Goal: Task Accomplishment & Management: Complete application form

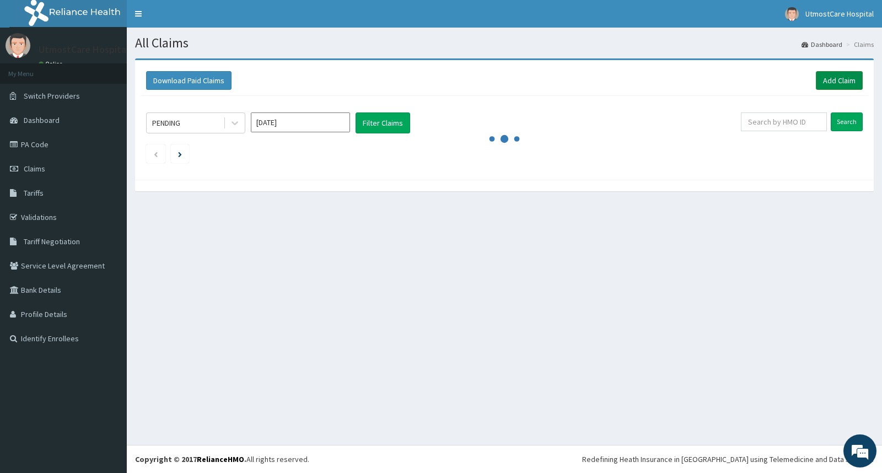
click at [828, 81] on link "Add Claim" at bounding box center [838, 80] width 47 height 19
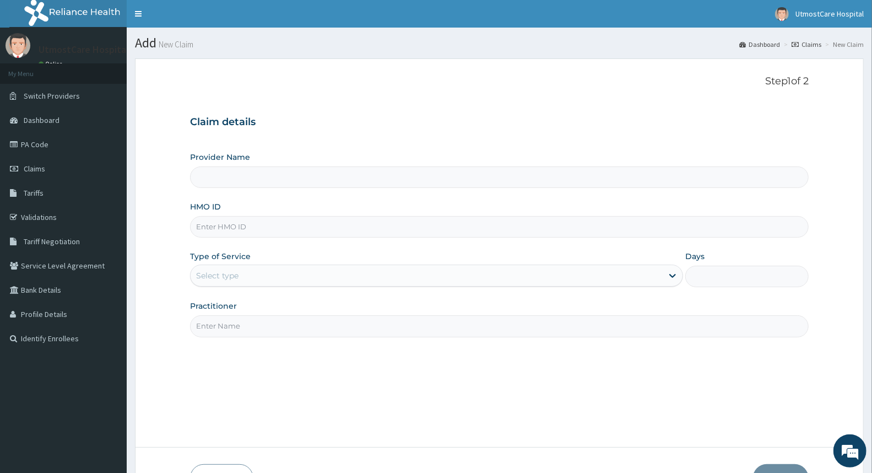
click at [339, 226] on input "HMO ID" at bounding box center [499, 226] width 619 height 21
paste input "SCC/10007/C"
type input "SCC/10007/C"
type input "Utmost care Hospital"
type input "SCC/10007/C"
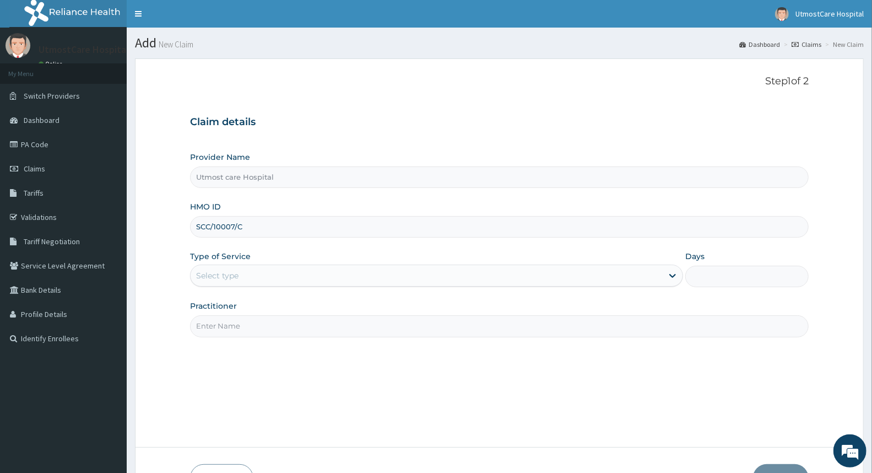
click at [387, 275] on div "Select type" at bounding box center [427, 276] width 472 height 18
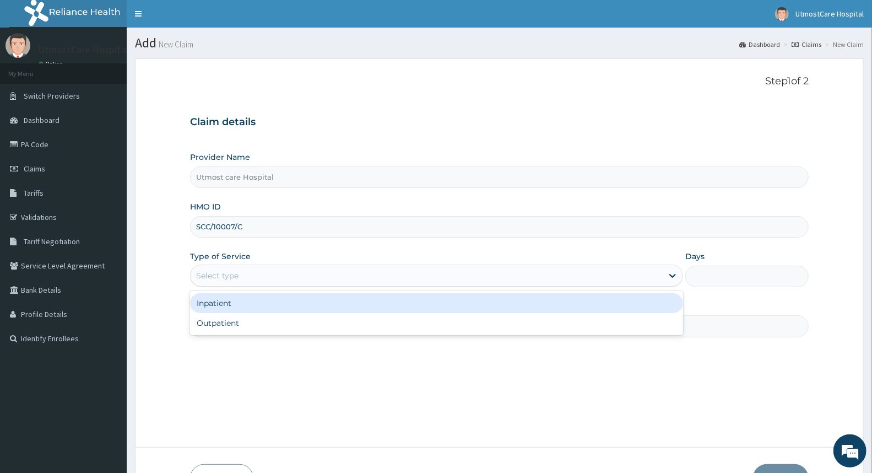
click at [387, 312] on div "Inpatient" at bounding box center [436, 303] width 493 height 20
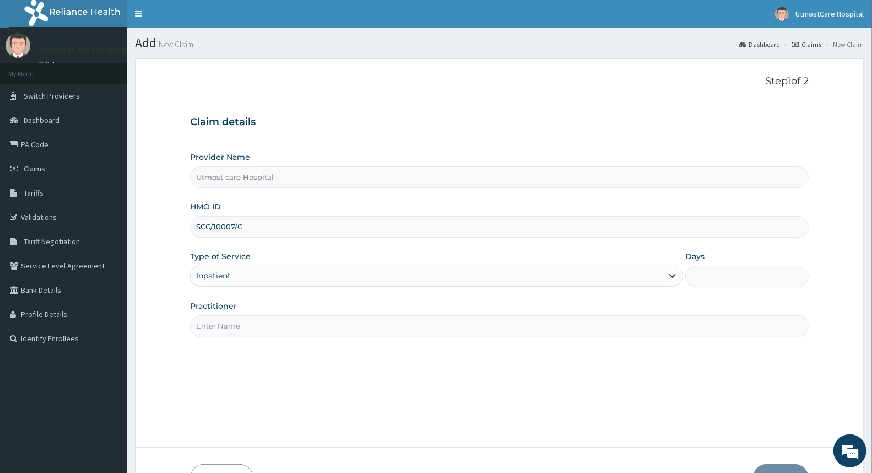
click at [722, 277] on input "Days" at bounding box center [746, 276] width 123 height 21
type input "2"
click at [498, 351] on div "Step 1 of 2 Claim details Provider Name Utmost care Hospital HMO ID SCC/10007/C…" at bounding box center [499, 252] width 619 height 355
click at [466, 328] on input "Practitioner" at bounding box center [499, 325] width 619 height 21
type input "DR OLUTOKI"
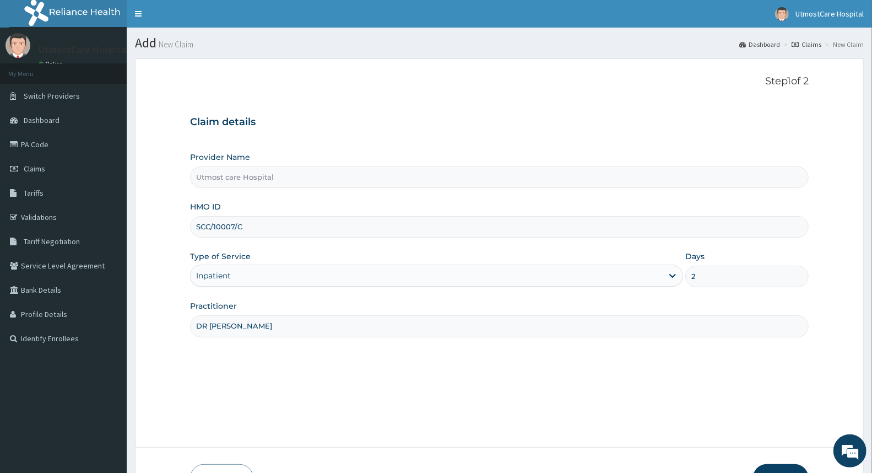
click at [343, 369] on div "Step 1 of 2 Claim details Provider Name Utmost care Hospital HMO ID SCC/10007/C…" at bounding box center [499, 252] width 619 height 355
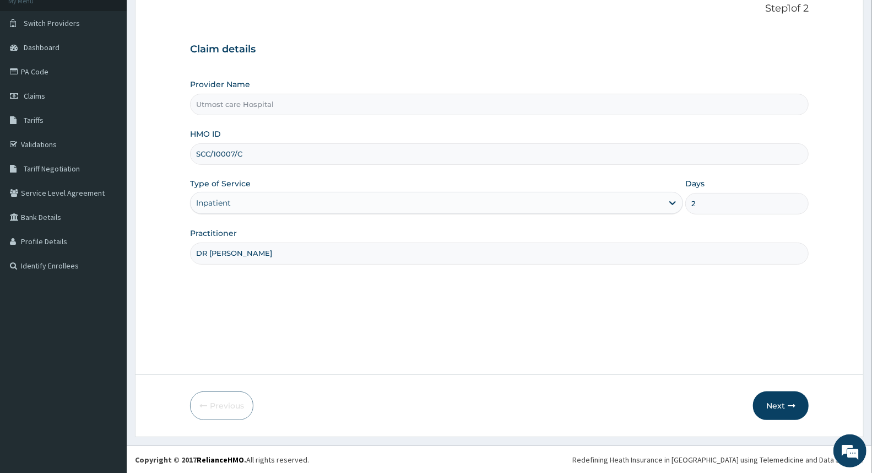
scroll to position [73, 0]
click at [789, 401] on icon "button" at bounding box center [792, 405] width 8 height 8
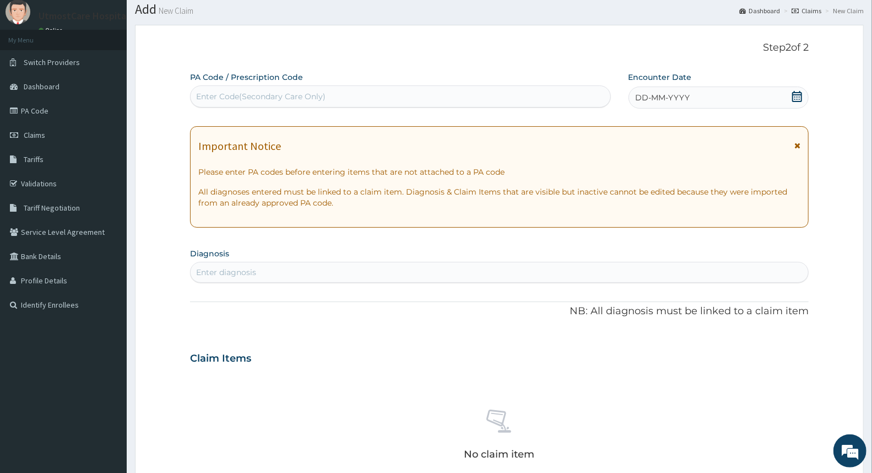
scroll to position [12, 0]
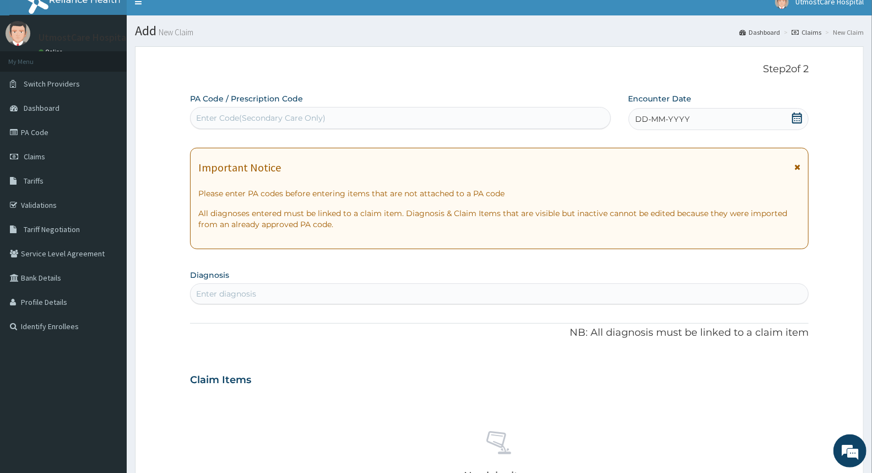
click at [797, 119] on icon at bounding box center [797, 117] width 11 height 11
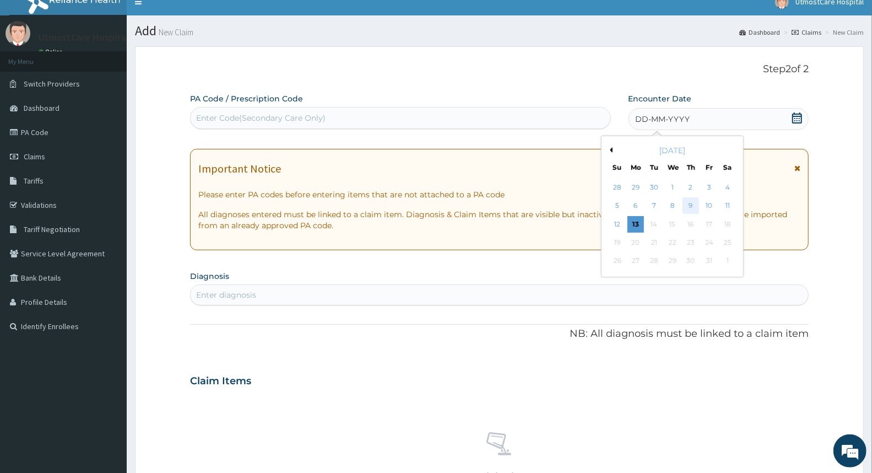
click at [695, 201] on div "9" at bounding box center [691, 206] width 17 height 17
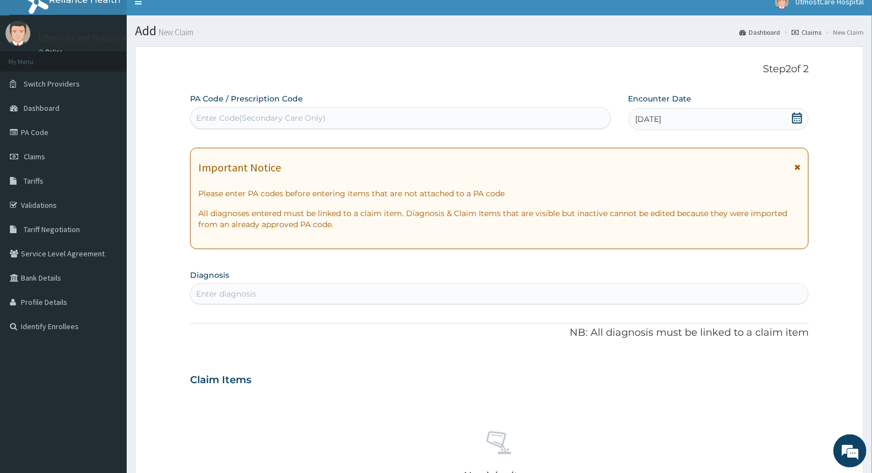
click at [376, 295] on div "Enter diagnosis" at bounding box center [500, 294] width 618 height 18
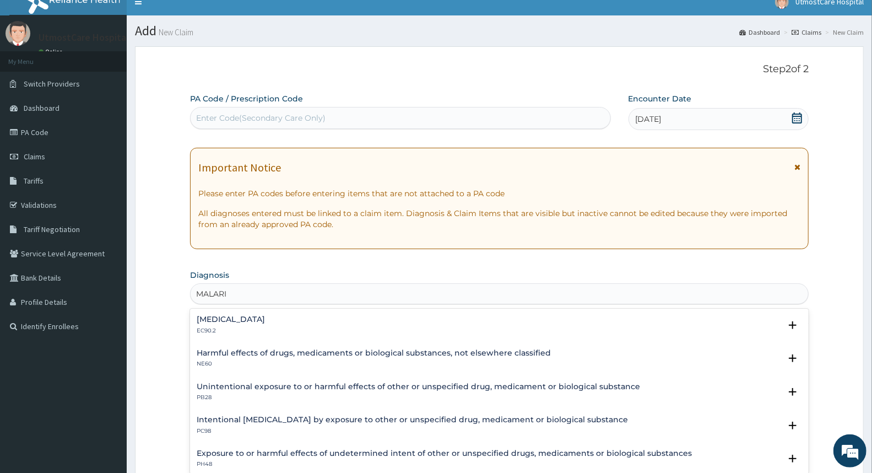
type input "MALARIA"
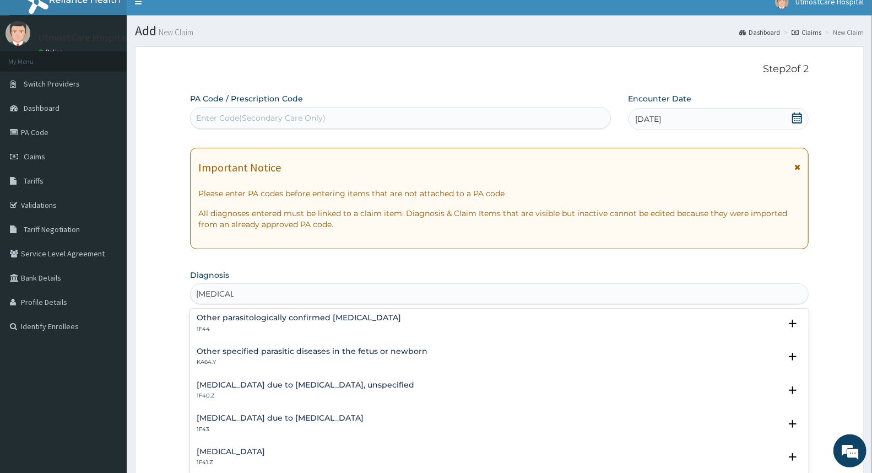
scroll to position [122, 0]
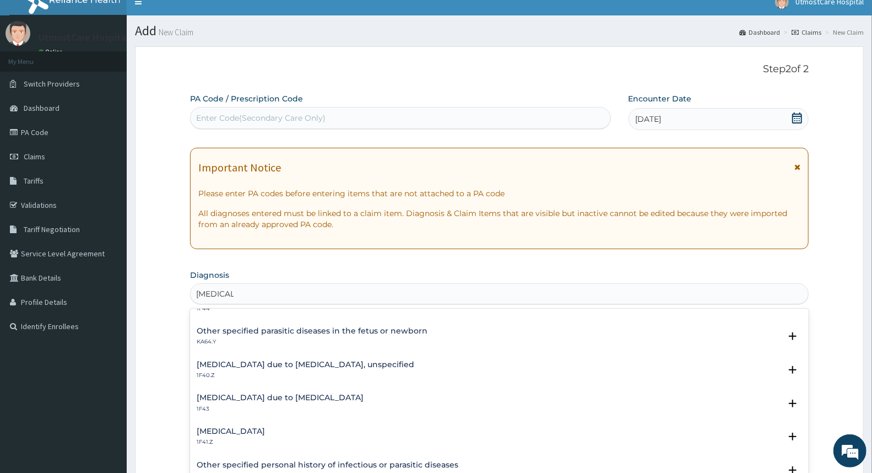
click at [410, 366] on div "Malaria due to Plasmodium falciparum, unspecified 1F40.Z" at bounding box center [499, 369] width 605 height 19
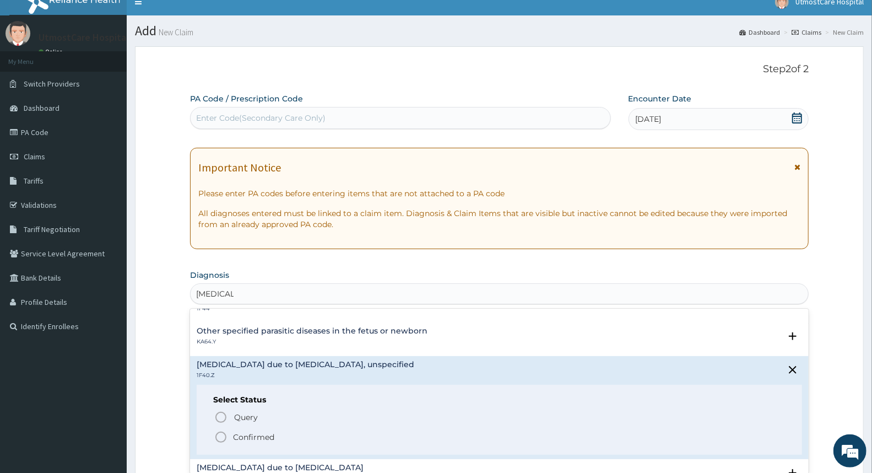
click at [222, 437] on icon "status option filled" at bounding box center [220, 436] width 13 height 13
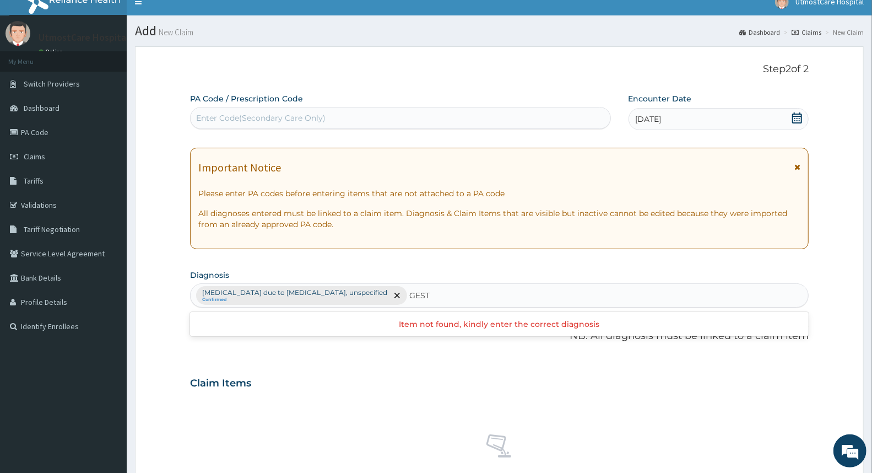
type input "GEST"
type input "G"
type input "SEPSIS"
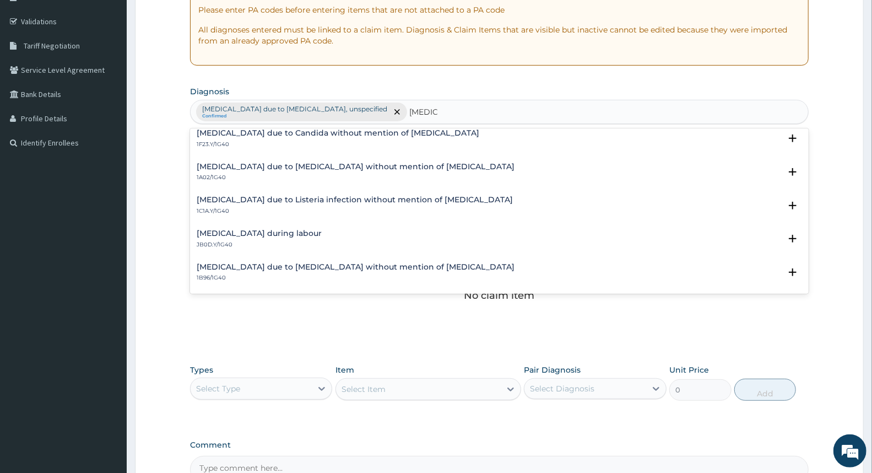
scroll to position [268, 0]
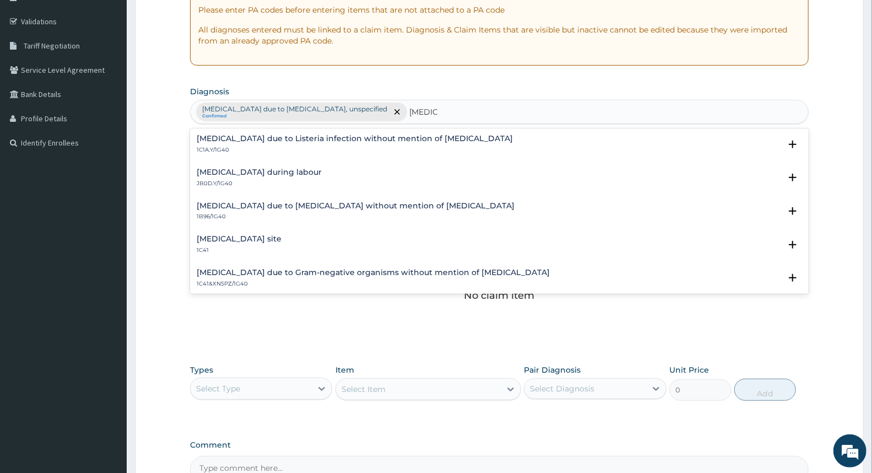
click at [282, 240] on h4 "Bacterial infection of unspecified site" at bounding box center [239, 239] width 85 height 8
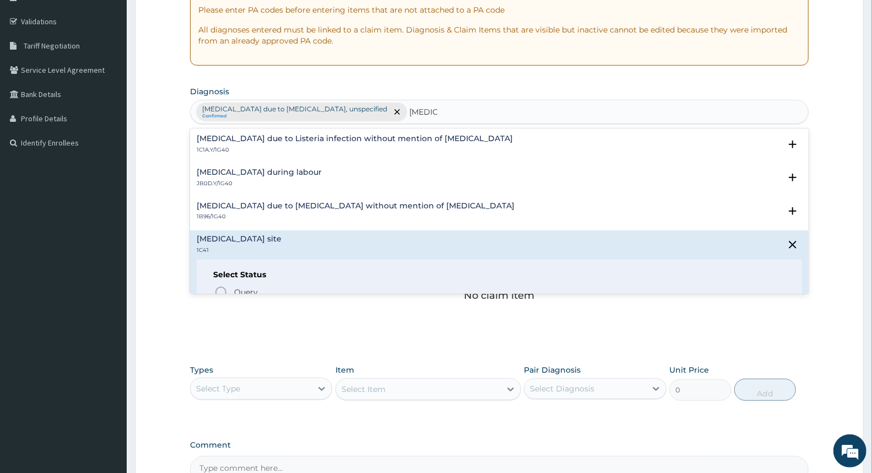
scroll to position [329, 0]
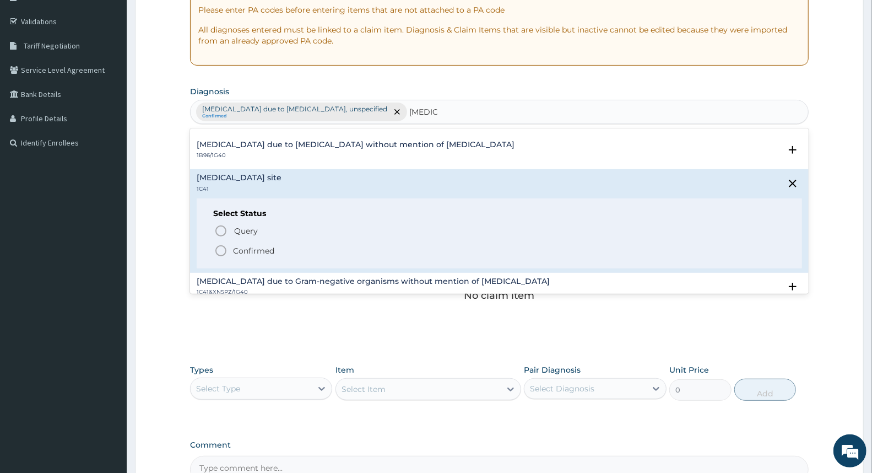
click at [220, 250] on icon "status option filled" at bounding box center [220, 250] width 13 height 13
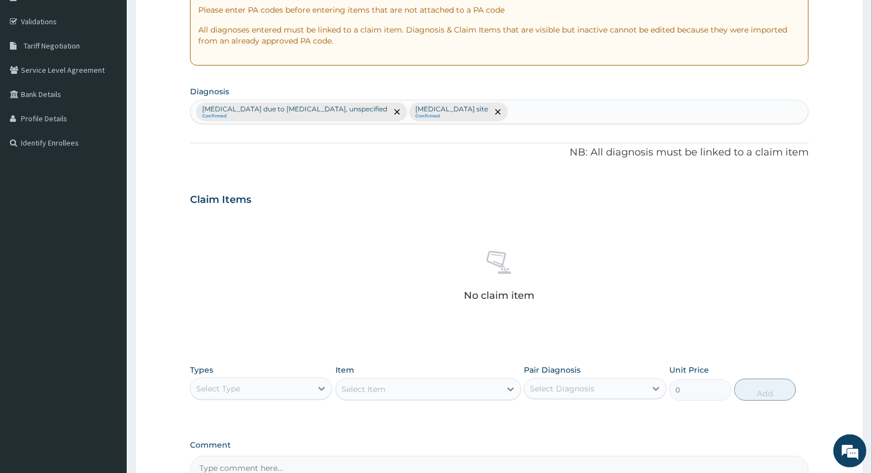
click at [565, 106] on div "Malaria due to Plasmodium falciparum, unspecified Confirmed Bacterial infection…" at bounding box center [500, 111] width 618 height 23
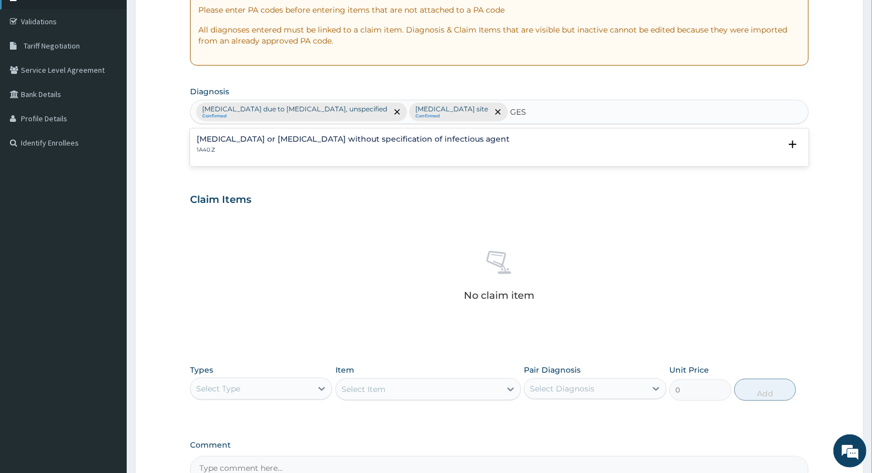
type input "GES"
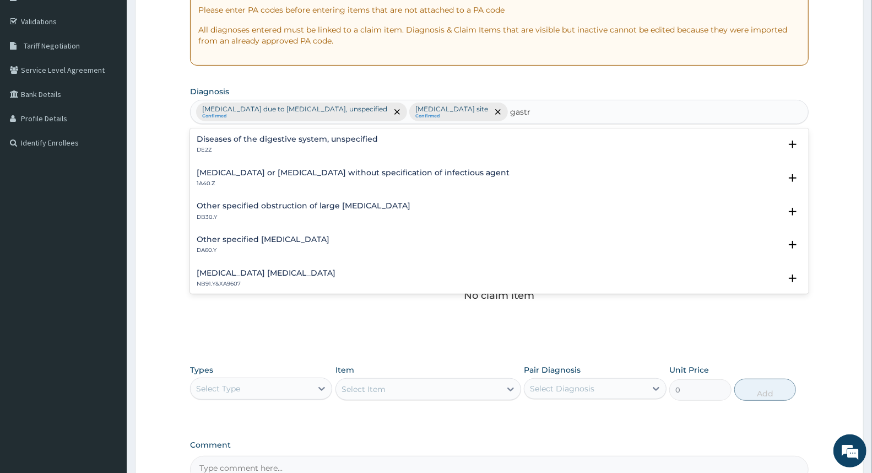
type input "gastr"
